Goal: Book appointment/travel/reservation

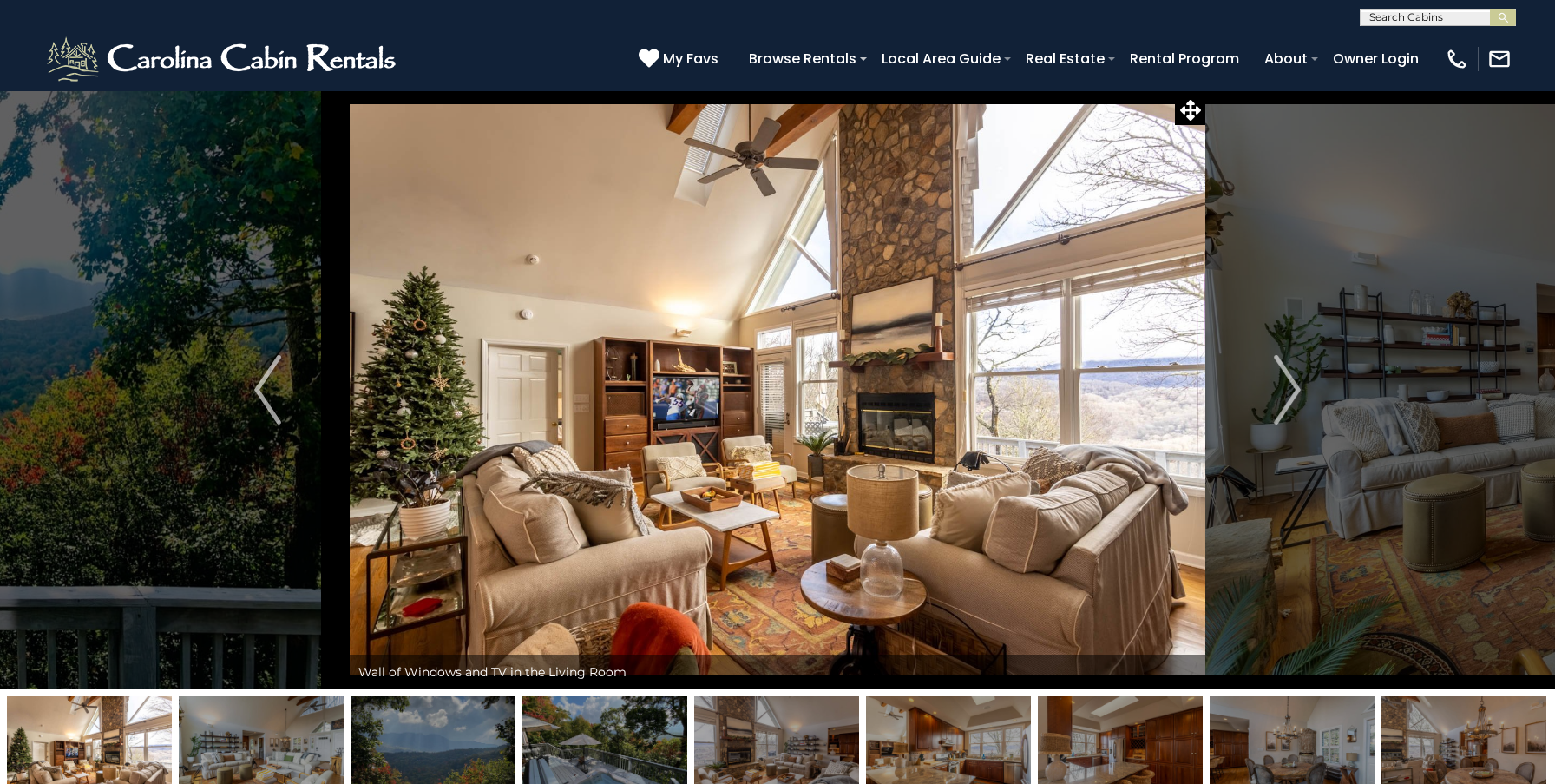
scroll to position [1, 0]
click at [1377, 18] on input "text" at bounding box center [1437, 19] width 152 height 17
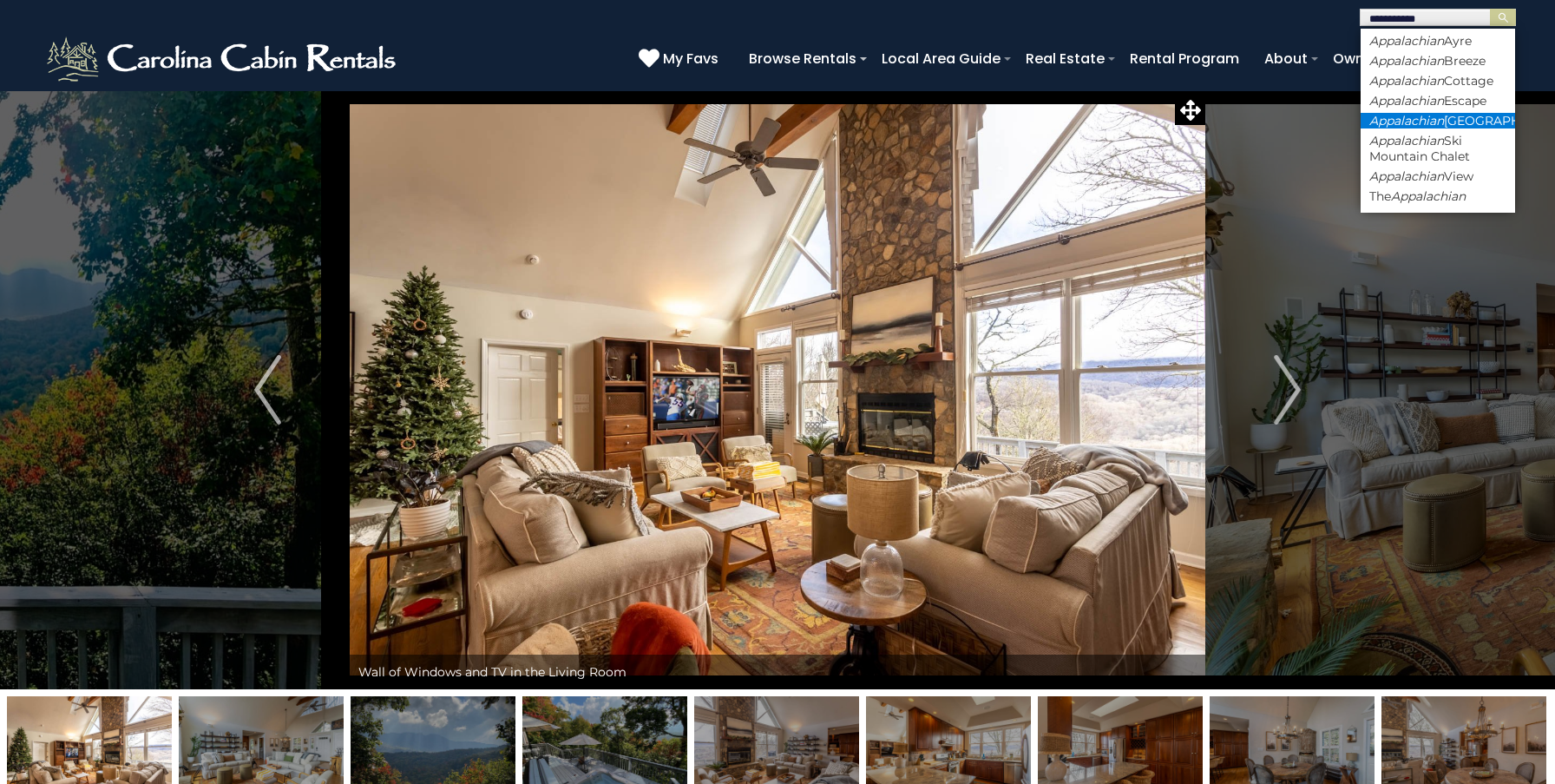
type input "**********"
click at [1440, 124] on em "Appalachian" at bounding box center [1407, 121] width 75 height 16
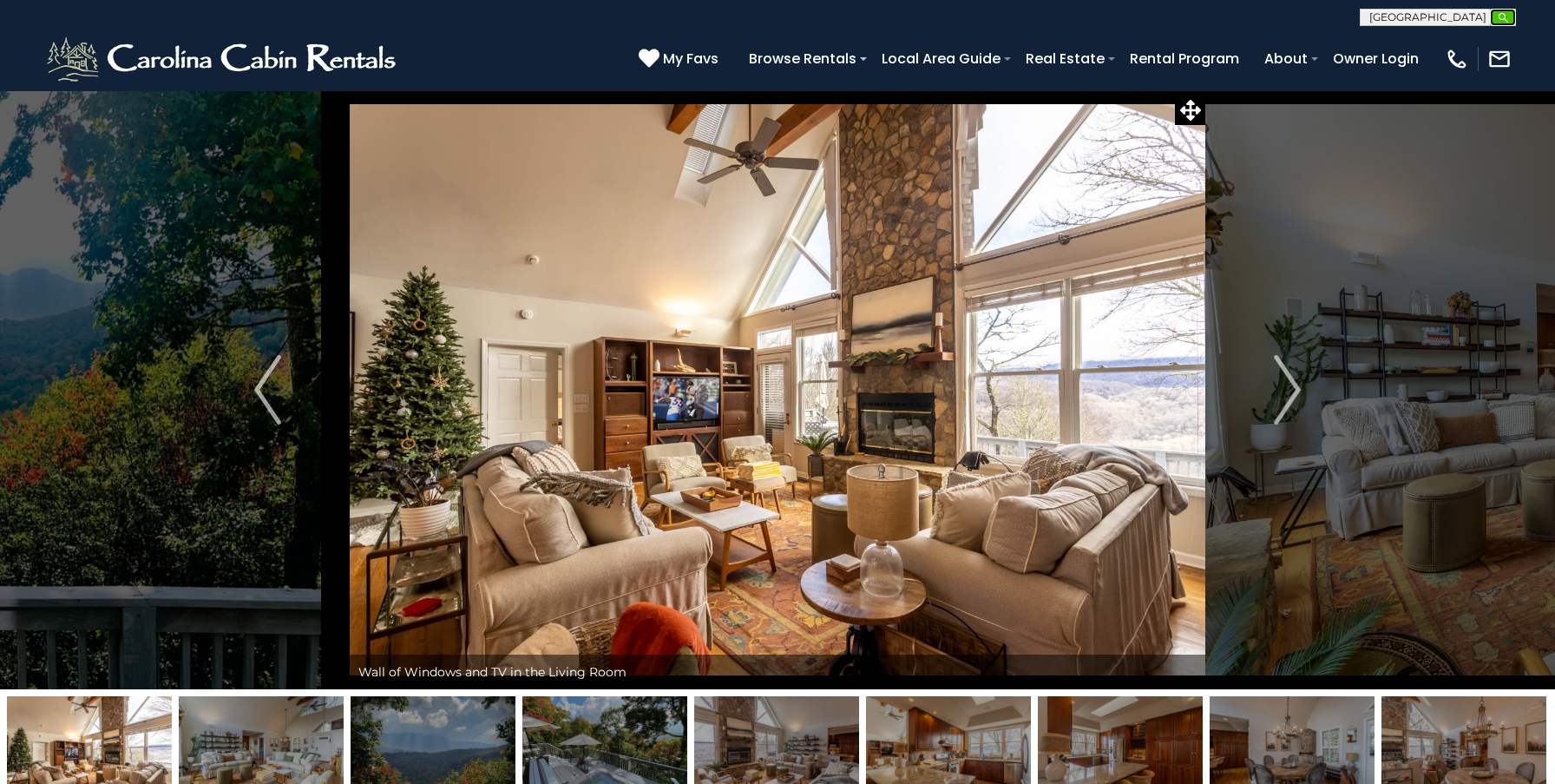
click at [1502, 18] on img "submit" at bounding box center [1503, 17] width 13 height 13
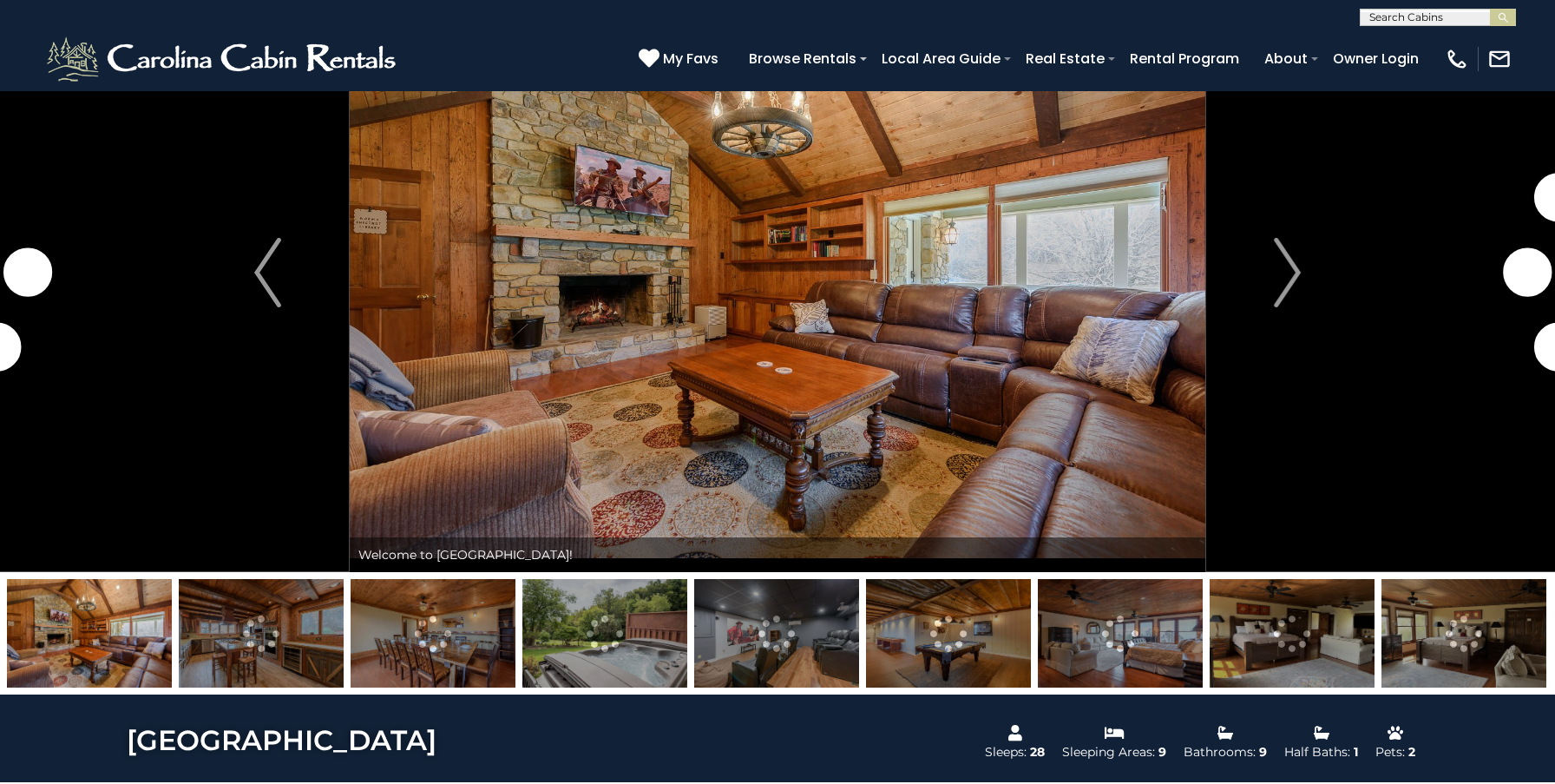
scroll to position [122, 0]
